Goal: Transaction & Acquisition: Obtain resource

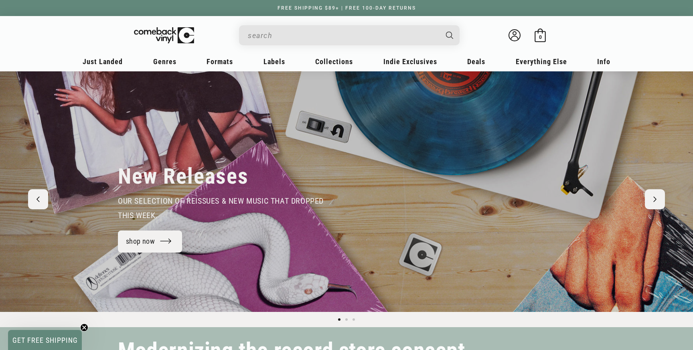
click at [252, 33] on input "When autocomplete results are available use up and down arrows to review and en…" at bounding box center [343, 35] width 190 height 16
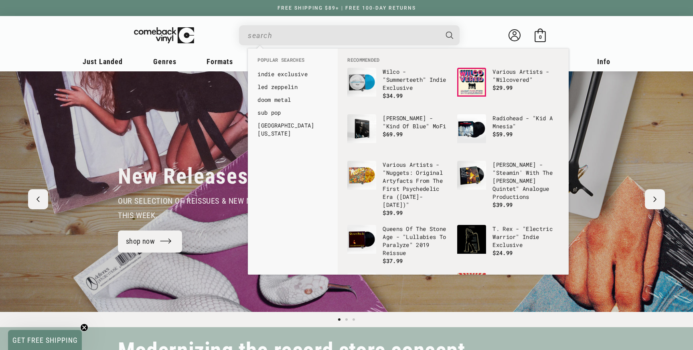
paste input "Jeff Tweedy - Twilight Override"
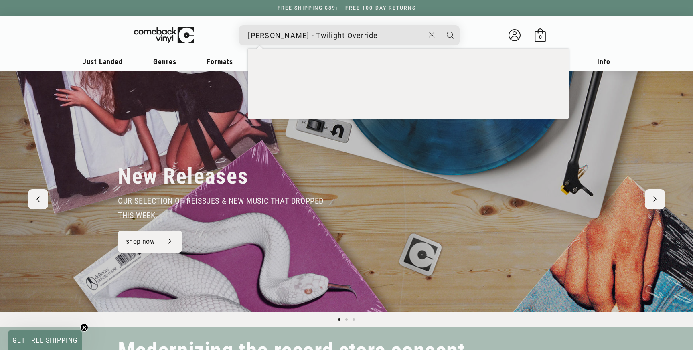
type input "Jeff Tweedy - Twilight Override"
click at [440, 25] on button "Search" at bounding box center [450, 35] width 20 height 20
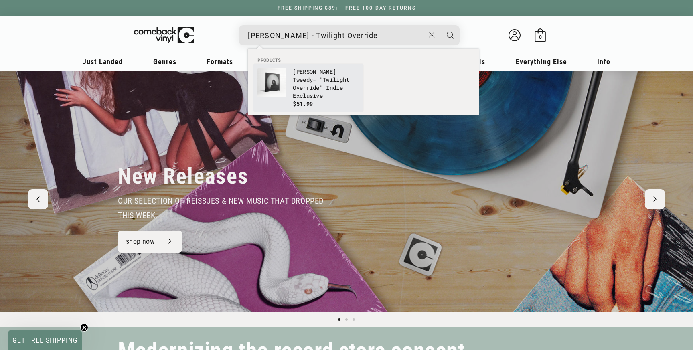
click at [318, 87] on p "Jeff Tweedy - " Twilight Override " Indie Exclusive" at bounding box center [326, 84] width 67 height 32
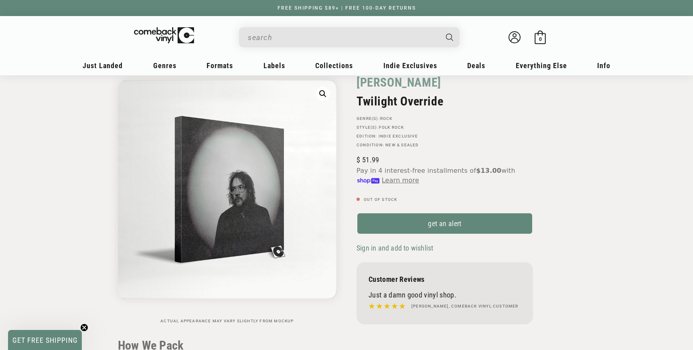
scroll to position [42, 0]
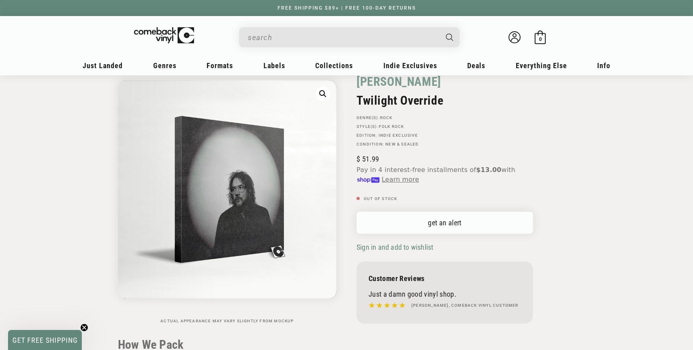
click at [452, 225] on link "get an alert" at bounding box center [444, 223] width 176 height 22
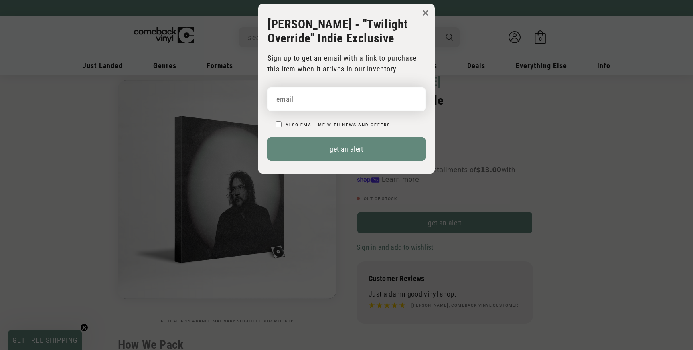
click at [336, 98] on input "email" at bounding box center [346, 99] width 158 height 24
type input "[EMAIL_ADDRESS][DOMAIN_NAME]"
